Goal: Find specific page/section: Find specific page/section

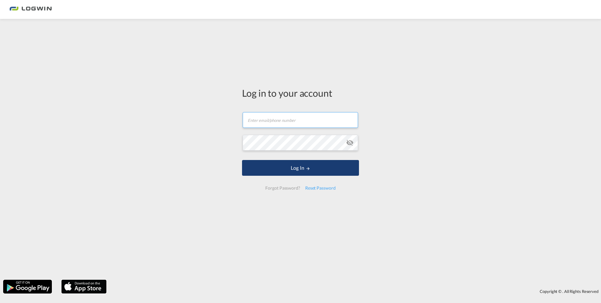
type input "[EMAIL_ADDRESS][DOMAIN_NAME]"
click at [297, 164] on button "Log In" at bounding box center [300, 168] width 117 height 16
